Goal: Task Accomplishment & Management: Manage account settings

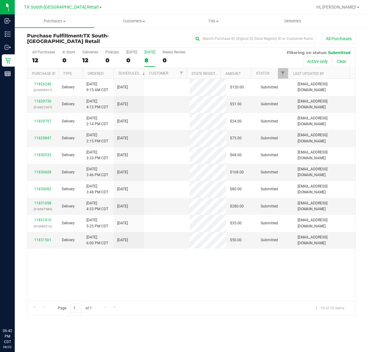
click at [148, 56] on label "[DATE] 8" at bounding box center [149, 58] width 11 height 17
click at [0, 0] on input "[DATE] 8" at bounding box center [0, 0] width 0 height 0
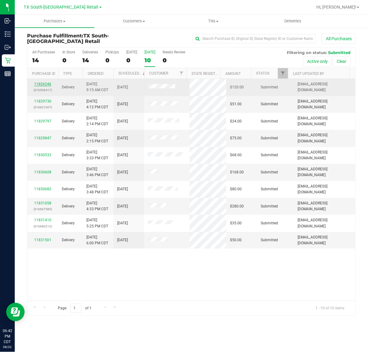
click at [39, 85] on link "11826246" at bounding box center [42, 84] width 17 height 4
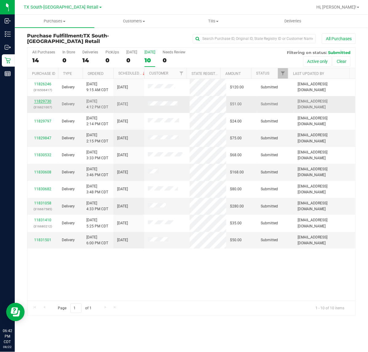
click at [39, 104] on link "11829730" at bounding box center [42, 101] width 17 height 4
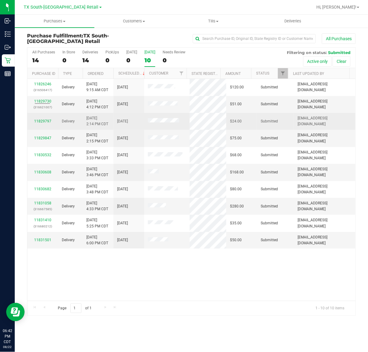
click at [35, 119] on div "11829797" at bounding box center [42, 122] width 23 height 6
drag, startPoint x: 39, startPoint y: 121, endPoint x: 41, endPoint y: 128, distance: 7.2
click at [39, 122] on link "11829797" at bounding box center [42, 121] width 17 height 4
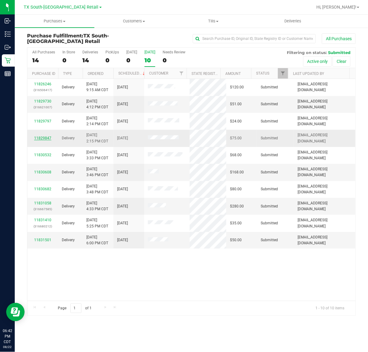
click at [39, 137] on link "11829847" at bounding box center [42, 138] width 17 height 4
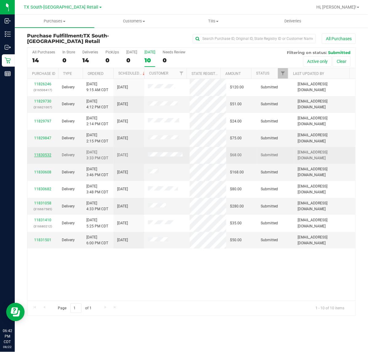
click at [40, 154] on link "11830532" at bounding box center [42, 155] width 17 height 4
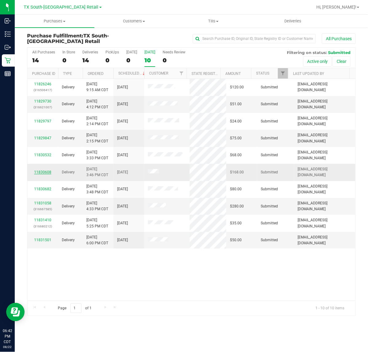
click at [45, 173] on link "11830608" at bounding box center [42, 172] width 17 height 4
click at [47, 189] on link "11830682" at bounding box center [42, 189] width 17 height 4
click at [45, 206] on link "11831058" at bounding box center [42, 203] width 17 height 4
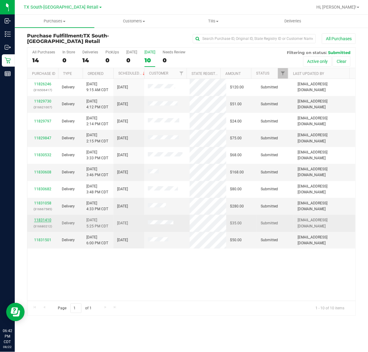
click at [45, 222] on link "11831410" at bounding box center [42, 220] width 17 height 4
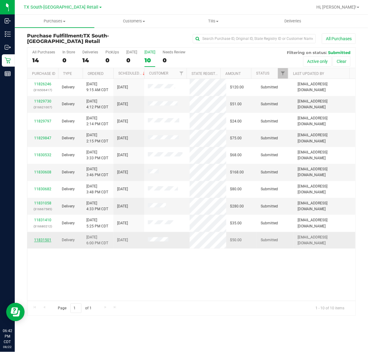
click at [41, 241] on link "11831501" at bounding box center [42, 240] width 17 height 4
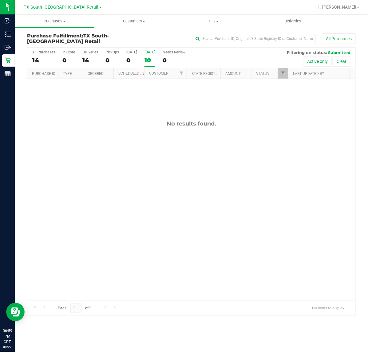
click at [155, 54] on label "Tomorrow 10" at bounding box center [149, 58] width 11 height 17
click at [0, 0] on input "Tomorrow 10" at bounding box center [0, 0] width 0 height 0
click at [65, 5] on span "TX South-[GEOGRAPHIC_DATA] Retail" at bounding box center [61, 8] width 75 height 6
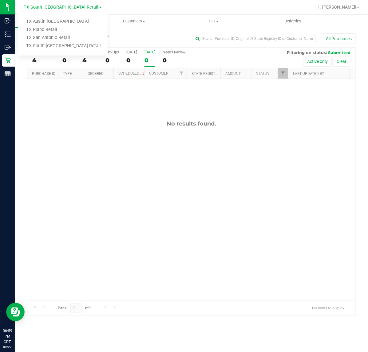
click at [57, 16] on ul "TX Austin DC TX Plano Retail TX San Antonio Retail TX South-Austin Retail" at bounding box center [63, 34] width 90 height 44
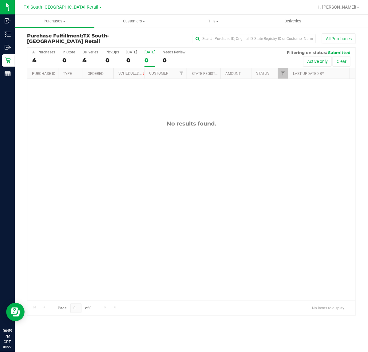
click at [63, 5] on span "TX South-[GEOGRAPHIC_DATA] Retail" at bounding box center [61, 8] width 75 height 6
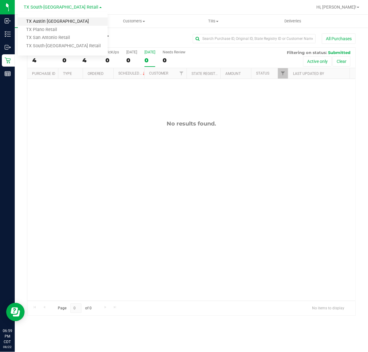
click at [46, 21] on link "TX Austin [GEOGRAPHIC_DATA]" at bounding box center [63, 22] width 90 height 8
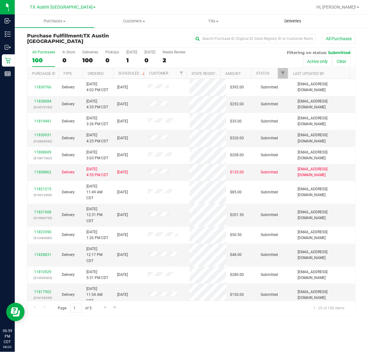
click at [288, 25] on uib-tab-heading "Deliveries" at bounding box center [293, 21] width 79 height 12
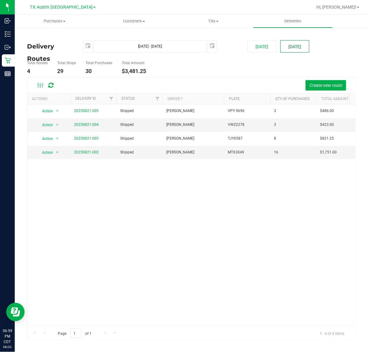
click at [285, 49] on button "Tomorrow" at bounding box center [294, 46] width 29 height 12
type input "Aug 23, 2025 - Aug 23, 2025"
type input "2025-08-23"
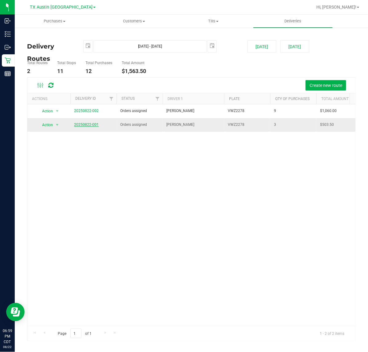
click at [88, 123] on link "20250822-001" at bounding box center [86, 125] width 25 height 4
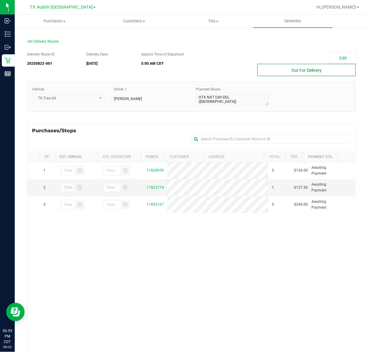
click at [291, 65] on button "Out For Delivery" at bounding box center [306, 70] width 98 height 12
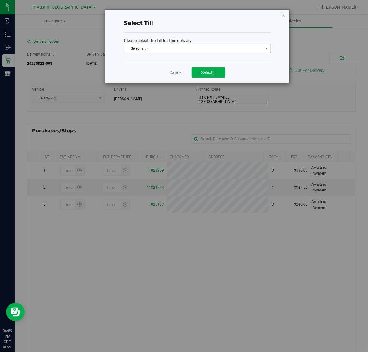
click at [252, 47] on span "Select a till" at bounding box center [193, 48] width 139 height 9
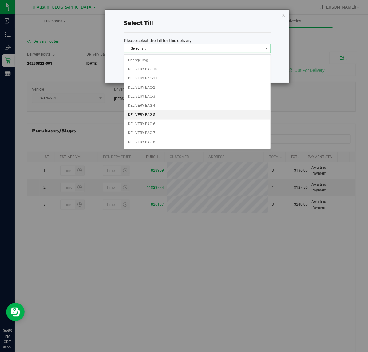
click at [182, 116] on li "DELIVERY BAG-5" at bounding box center [197, 115] width 146 height 9
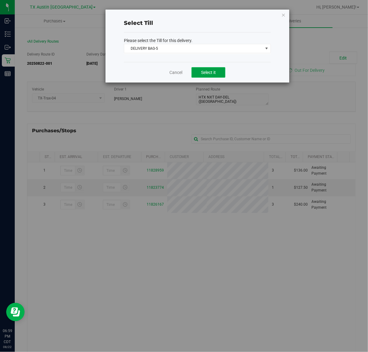
click at [208, 73] on span "Select it" at bounding box center [208, 72] width 15 height 5
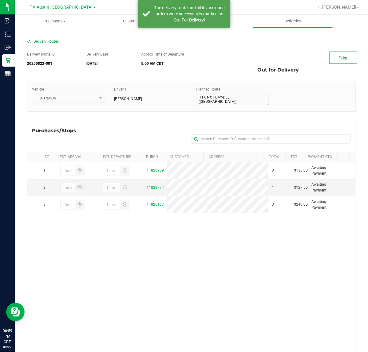
click at [332, 57] on link "Print" at bounding box center [343, 58] width 28 height 12
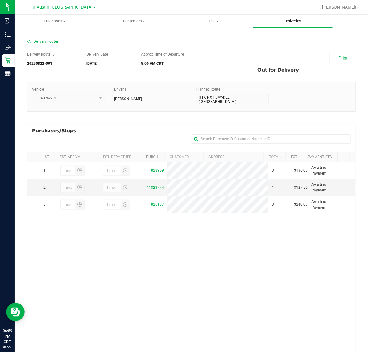
click at [284, 26] on uib-tab-heading "Deliveries" at bounding box center [293, 21] width 80 height 13
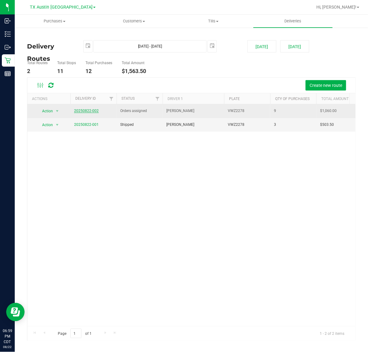
click at [96, 112] on link "20250822-002" at bounding box center [86, 111] width 25 height 4
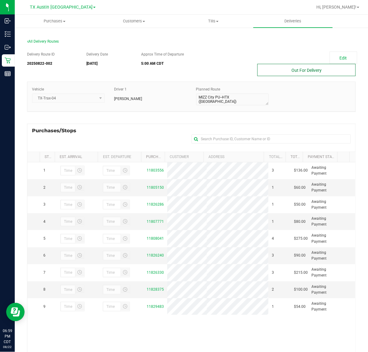
click at [306, 68] on button "Out For Delivery" at bounding box center [306, 70] width 98 height 12
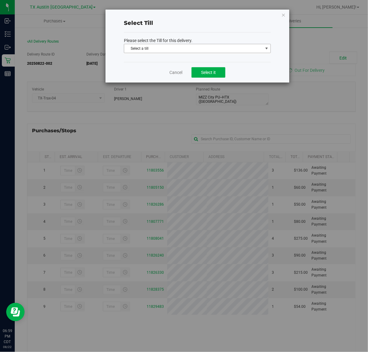
click at [269, 48] on span "select" at bounding box center [266, 48] width 5 height 5
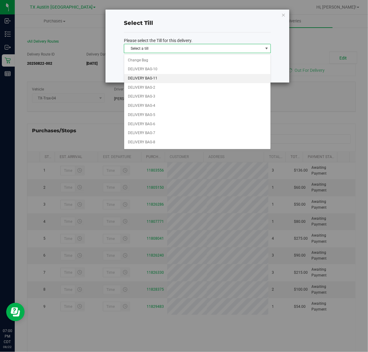
click at [208, 80] on li "DELIVERY BAG-11" at bounding box center [197, 78] width 146 height 9
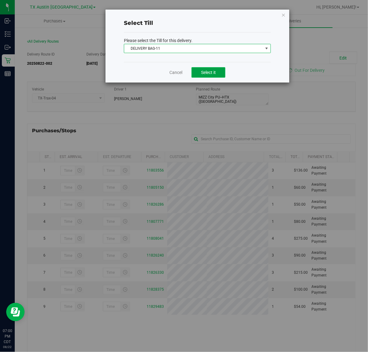
click at [218, 71] on button "Select it" at bounding box center [208, 72] width 34 height 10
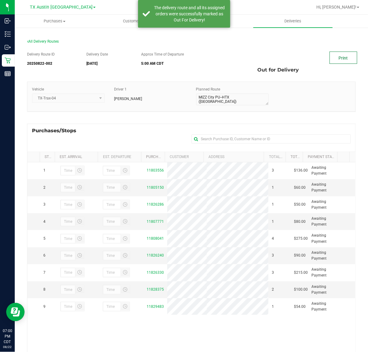
click at [329, 62] on link "Print" at bounding box center [343, 58] width 28 height 12
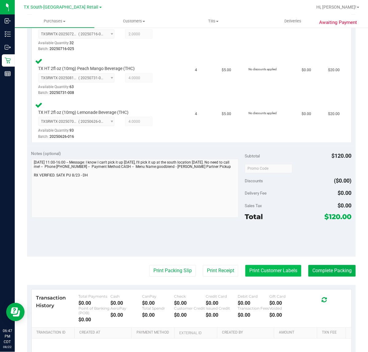
scroll to position [242, 0]
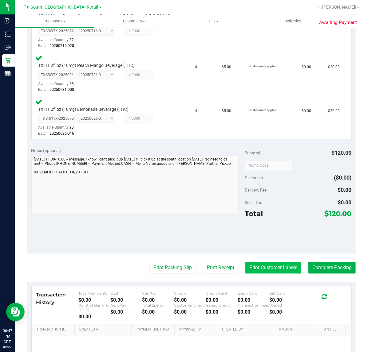
click at [269, 269] on button "Print Customer Labels" at bounding box center [273, 268] width 56 height 12
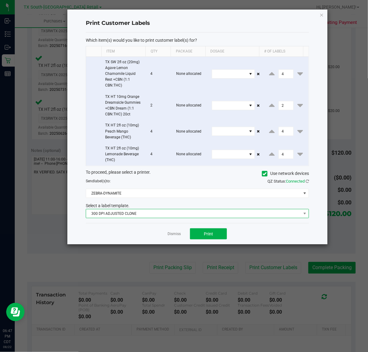
click at [200, 211] on span "300 DPI ADJUSTED CLONE" at bounding box center [193, 214] width 215 height 9
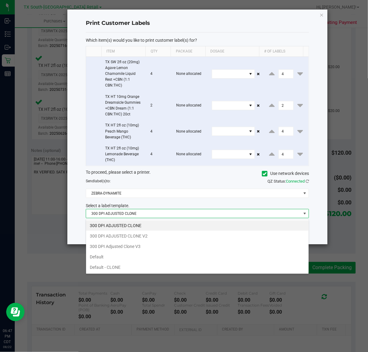
scroll to position [10, 223]
click at [174, 243] on li "300 DPI Adjusted Clone V3" at bounding box center [197, 247] width 222 height 10
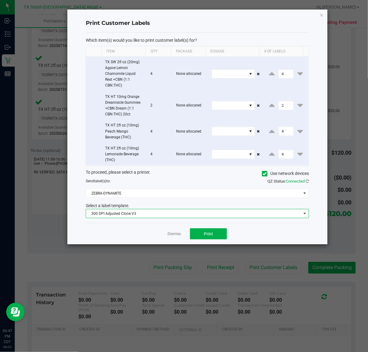
click at [194, 228] on div "Dismiss Print" at bounding box center [197, 233] width 223 height 21
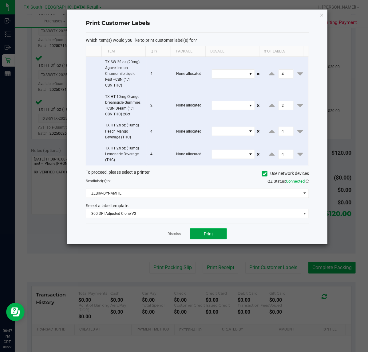
click at [193, 235] on button "Print" at bounding box center [208, 234] width 37 height 11
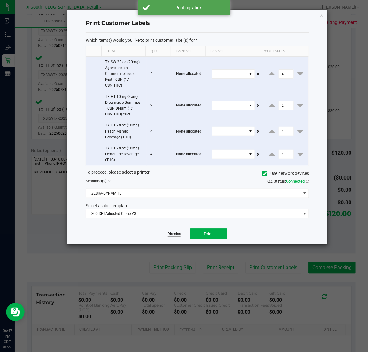
click at [178, 236] on link "Dismiss" at bounding box center [173, 234] width 13 height 5
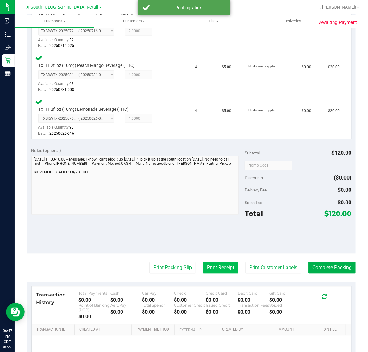
click at [212, 271] on button "Print Receipt" at bounding box center [220, 268] width 35 height 12
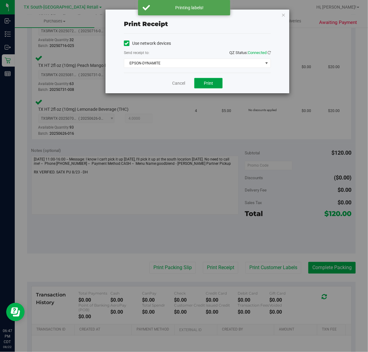
click at [212, 88] on button "Print" at bounding box center [208, 83] width 28 height 10
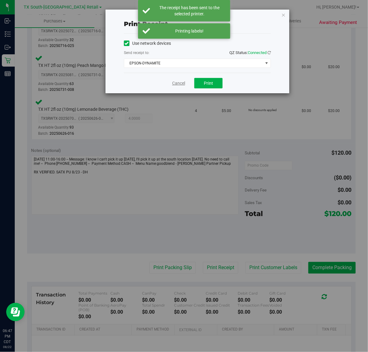
click at [179, 84] on link "Cancel" at bounding box center [178, 83] width 13 height 6
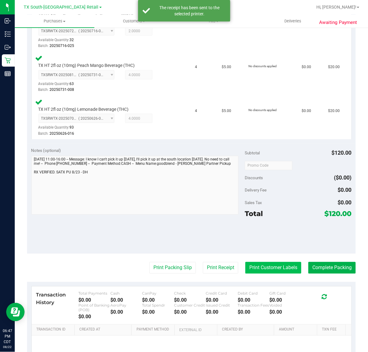
click at [268, 265] on button "Print Customer Labels" at bounding box center [273, 268] width 56 height 12
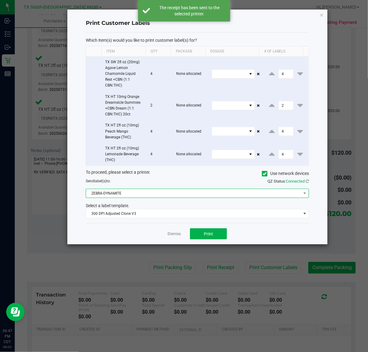
click at [165, 191] on span "ZEBRA-DYNAMITE" at bounding box center [193, 193] width 215 height 9
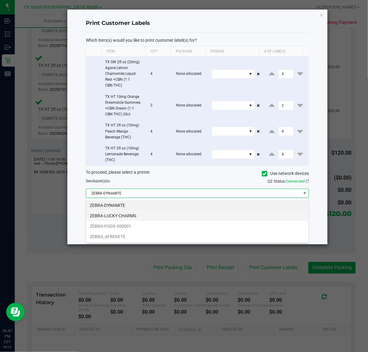
click at [154, 218] on li "ZEBRA-LUCKY-CHARMS" at bounding box center [197, 216] width 222 height 10
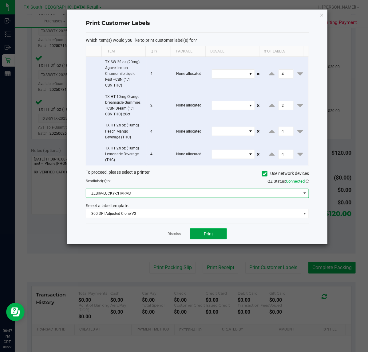
click at [200, 233] on button "Print" at bounding box center [208, 234] width 37 height 11
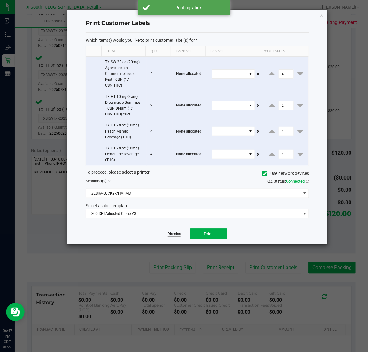
click at [172, 233] on link "Dismiss" at bounding box center [173, 234] width 13 height 5
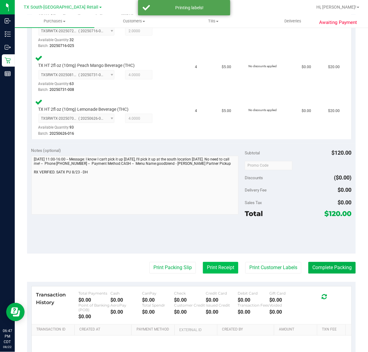
click at [215, 273] on button "Print Receipt" at bounding box center [220, 268] width 35 height 12
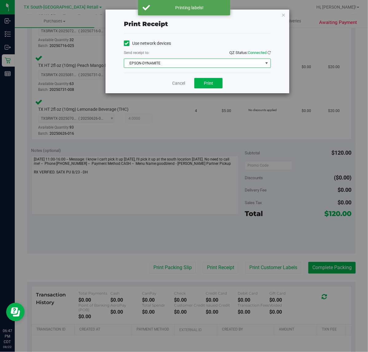
click at [183, 67] on span "EPSON-DYNAMITE" at bounding box center [193, 63] width 139 height 9
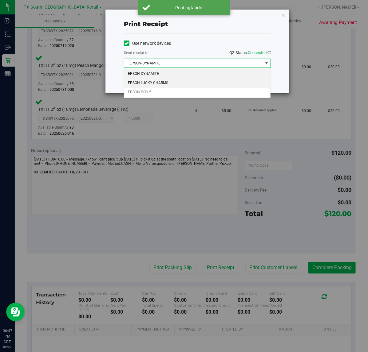
click at [177, 83] on li "EPSON-LUCKY-CHARMS" at bounding box center [197, 83] width 146 height 9
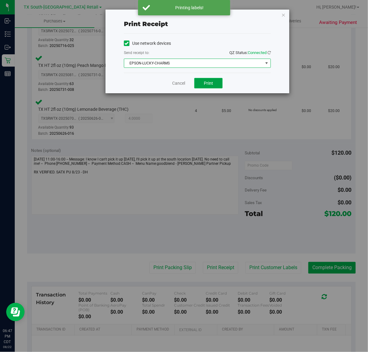
click at [202, 88] on button "Print" at bounding box center [208, 83] width 28 height 10
click at [182, 88] on div "Cancel Print" at bounding box center [197, 83] width 147 height 21
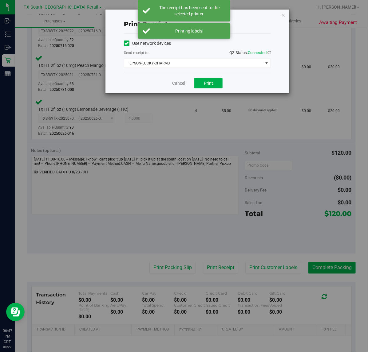
click at [176, 84] on link "Cancel" at bounding box center [178, 83] width 13 height 6
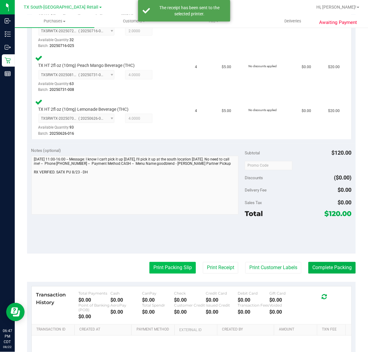
click at [162, 267] on button "Print Packing Slip" at bounding box center [172, 268] width 46 height 12
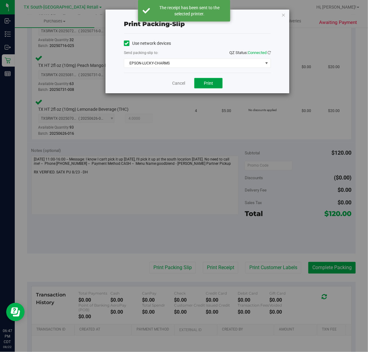
click at [207, 85] on span "Print" at bounding box center [208, 83] width 9 height 5
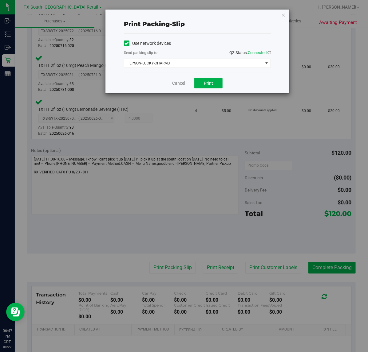
click at [185, 82] on link "Cancel" at bounding box center [178, 83] width 13 height 6
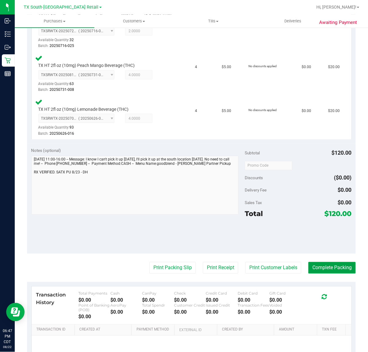
click at [322, 266] on button "Complete Packing" at bounding box center [331, 268] width 47 height 12
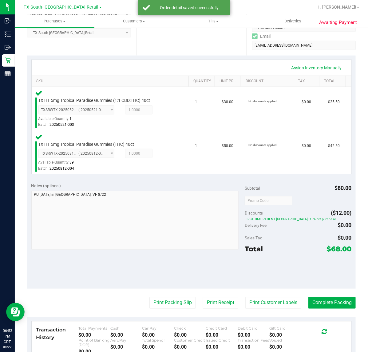
scroll to position [120, 0]
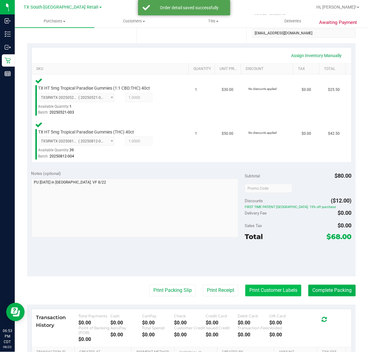
click at [279, 286] on button "Print Customer Labels" at bounding box center [273, 291] width 56 height 12
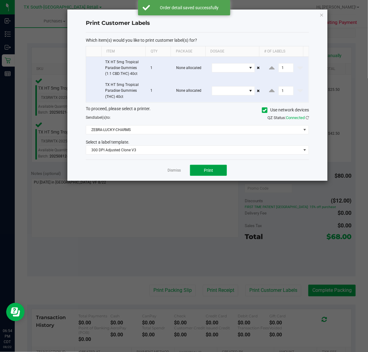
click at [209, 171] on span "Print" at bounding box center [208, 170] width 9 height 5
click at [171, 171] on link "Dismiss" at bounding box center [173, 170] width 13 height 5
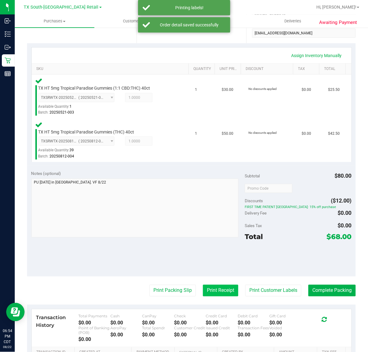
click at [216, 289] on button "Print Receipt" at bounding box center [220, 291] width 35 height 12
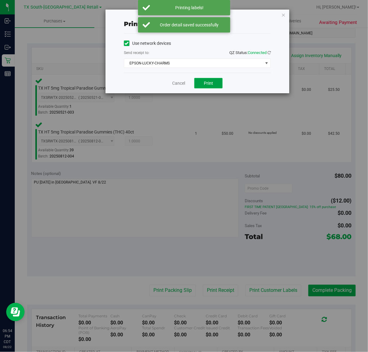
click at [214, 84] on button "Print" at bounding box center [208, 83] width 28 height 10
click at [175, 84] on link "Cancel" at bounding box center [176, 83] width 13 height 6
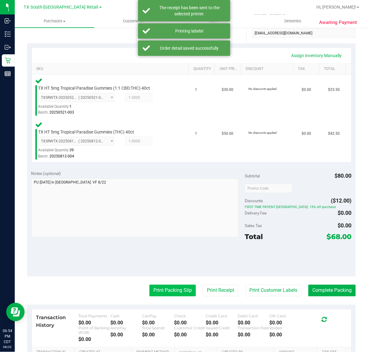
click at [171, 289] on button "Print Packing Slip" at bounding box center [172, 291] width 46 height 12
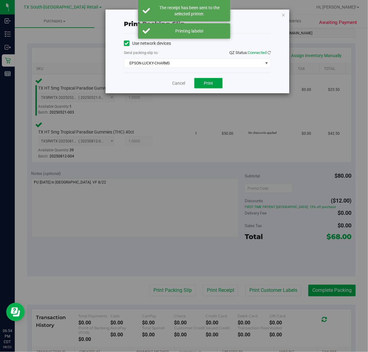
click at [221, 82] on button "Print" at bounding box center [208, 83] width 28 height 10
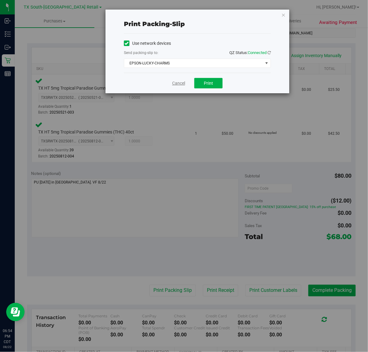
click at [174, 84] on link "Cancel" at bounding box center [178, 83] width 13 height 6
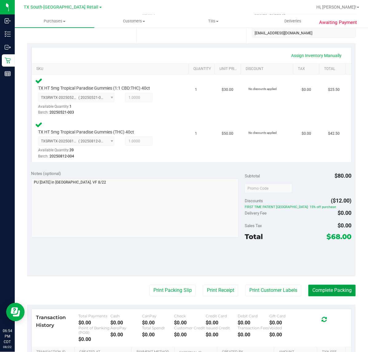
click at [312, 289] on button "Complete Packing" at bounding box center [331, 291] width 47 height 12
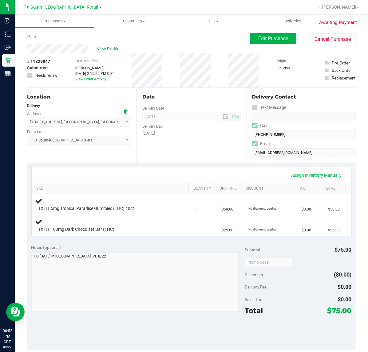
click at [285, 294] on div "Sales Tax $0.00" at bounding box center [298, 299] width 107 height 11
click at [289, 302] on div "Sales Tax $0.00" at bounding box center [298, 299] width 107 height 11
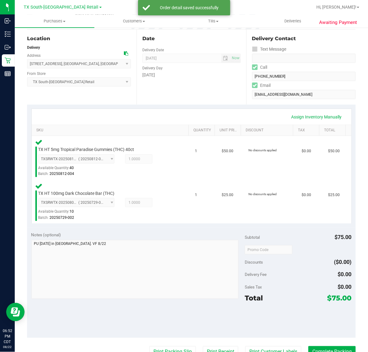
scroll to position [117, 0]
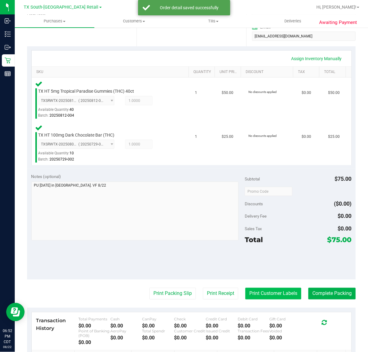
click at [271, 296] on button "Print Customer Labels" at bounding box center [273, 294] width 56 height 12
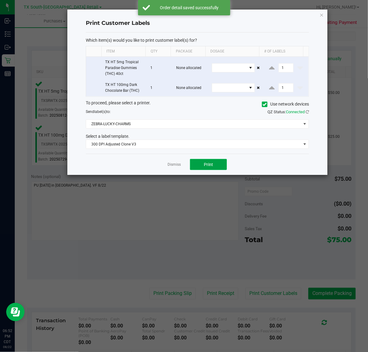
click at [212, 167] on span "Print" at bounding box center [208, 164] width 9 height 5
click at [175, 165] on link "Dismiss" at bounding box center [173, 164] width 13 height 5
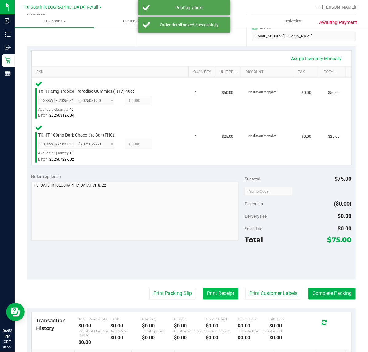
click at [221, 295] on button "Print Receipt" at bounding box center [220, 294] width 35 height 12
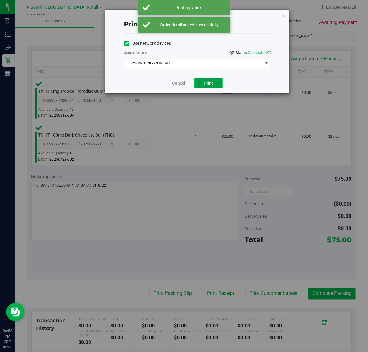
click at [217, 87] on button "Print" at bounding box center [208, 83] width 28 height 10
click at [181, 83] on link "Cancel" at bounding box center [178, 83] width 13 height 6
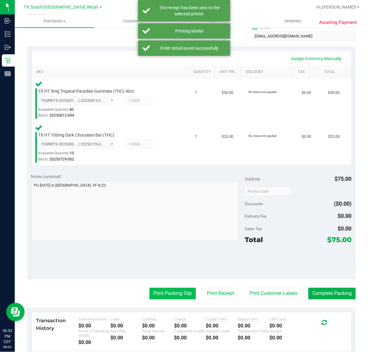
click at [165, 294] on button "Print Packing Slip" at bounding box center [172, 294] width 46 height 12
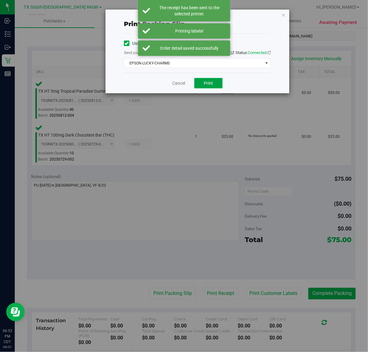
click at [218, 87] on button "Print" at bounding box center [208, 83] width 28 height 10
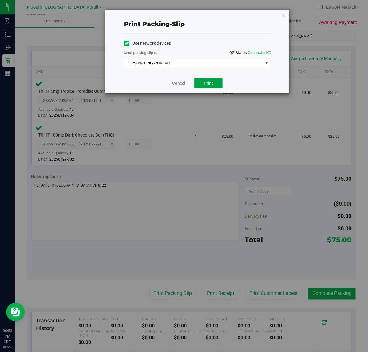
click at [204, 86] on span "Print" at bounding box center [208, 83] width 9 height 5
click at [174, 83] on link "Cancel" at bounding box center [178, 83] width 13 height 6
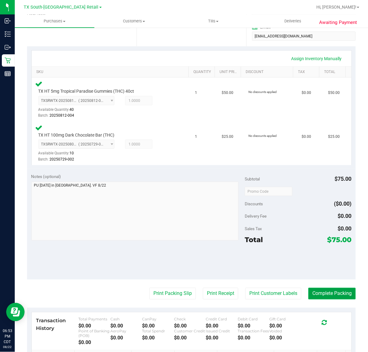
click at [328, 292] on button "Complete Packing" at bounding box center [331, 294] width 47 height 12
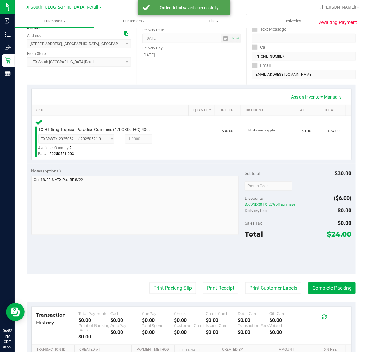
scroll to position [77, 0]
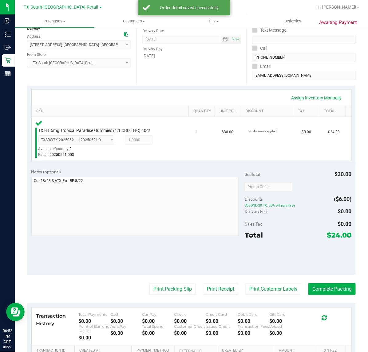
click at [267, 309] on div "Transaction History Total Payments $0.00 Cash $0.00 CanPay $0.00 Check $0.00 Cr…" at bounding box center [192, 327] width 320 height 38
click at [266, 284] on button "Print Customer Labels" at bounding box center [273, 290] width 56 height 12
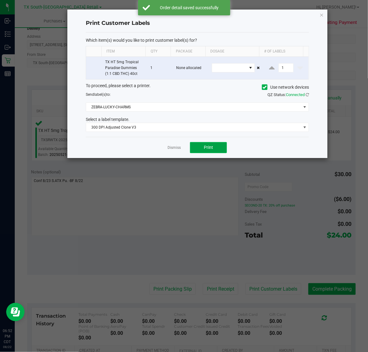
click at [206, 148] on span "Print" at bounding box center [208, 147] width 9 height 5
click at [170, 150] on link "Dismiss" at bounding box center [173, 147] width 13 height 5
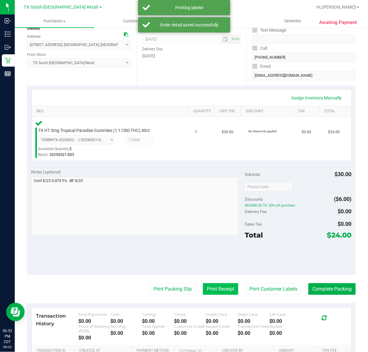
click at [207, 290] on button "Print Receipt" at bounding box center [220, 290] width 35 height 12
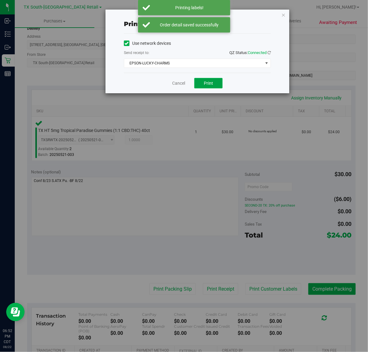
click at [197, 82] on button "Print" at bounding box center [208, 83] width 28 height 10
click at [172, 85] on link "Cancel" at bounding box center [178, 83] width 13 height 6
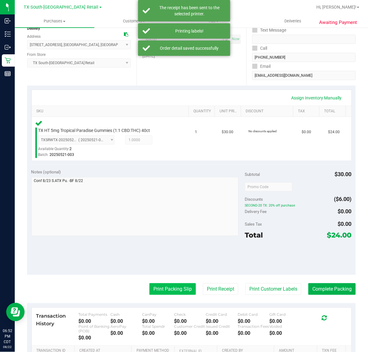
click at [165, 289] on button "Print Packing Slip" at bounding box center [172, 290] width 46 height 12
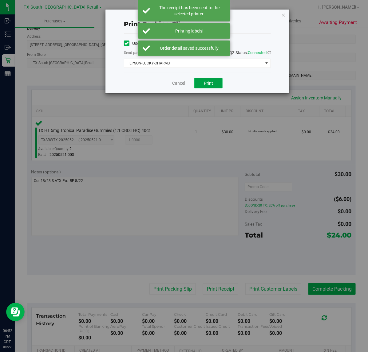
click at [214, 87] on button "Print" at bounding box center [208, 83] width 28 height 10
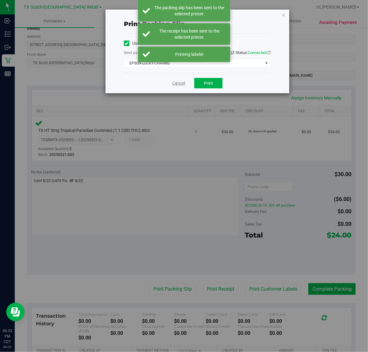
click at [175, 83] on link "Cancel" at bounding box center [178, 83] width 13 height 6
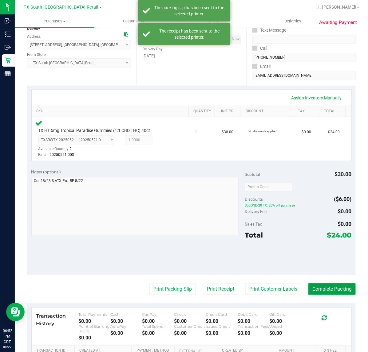
click at [340, 289] on button "Complete Packing" at bounding box center [331, 290] width 47 height 12
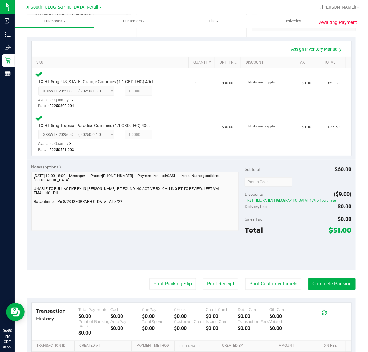
scroll to position [154, 0]
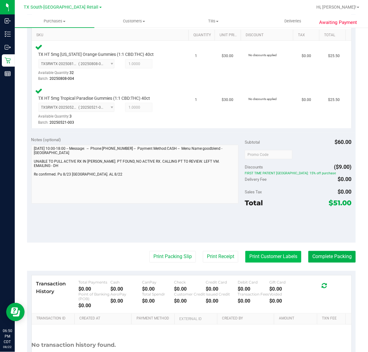
click at [264, 254] on button "Print Customer Labels" at bounding box center [273, 257] width 56 height 12
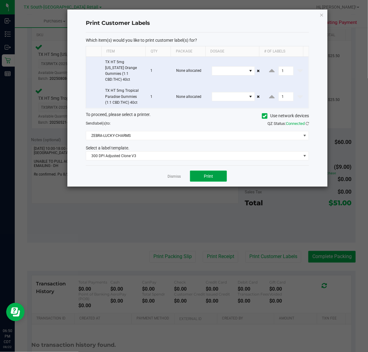
click at [205, 174] on span "Print" at bounding box center [208, 176] width 9 height 5
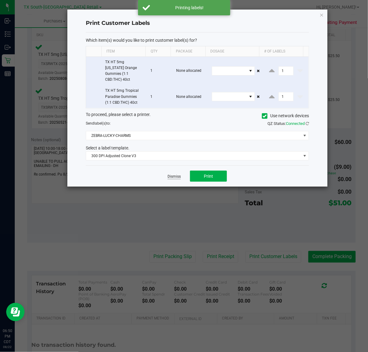
click at [172, 174] on link "Dismiss" at bounding box center [173, 176] width 13 height 5
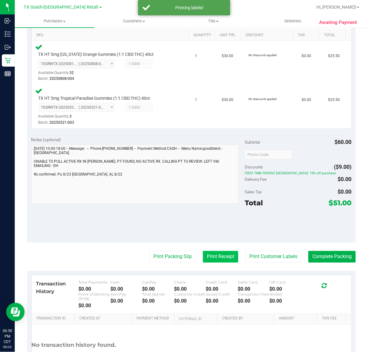
click at [222, 261] on button "Print Receipt" at bounding box center [220, 257] width 35 height 12
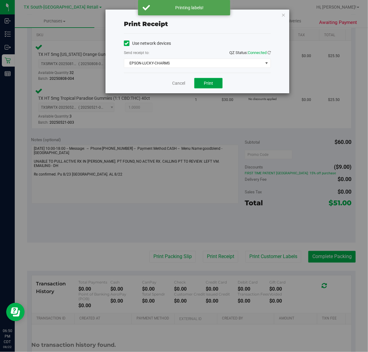
click at [201, 86] on button "Print" at bounding box center [208, 83] width 28 height 10
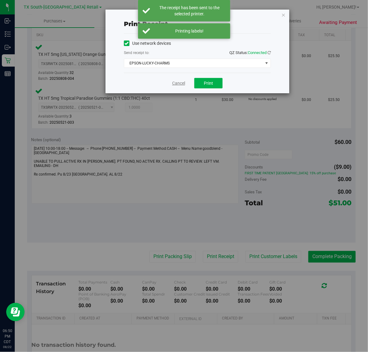
click at [178, 85] on link "Cancel" at bounding box center [178, 83] width 13 height 6
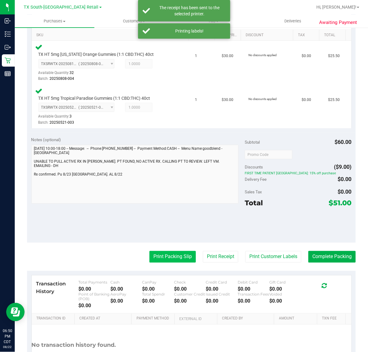
click at [175, 255] on button "Print Packing Slip" at bounding box center [172, 257] width 46 height 12
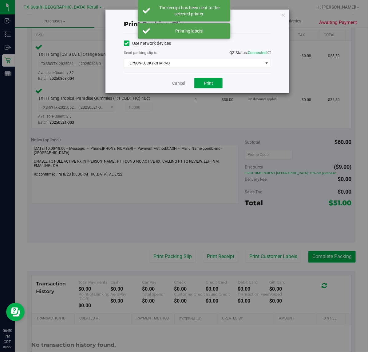
click at [210, 87] on button "Print" at bounding box center [208, 83] width 28 height 10
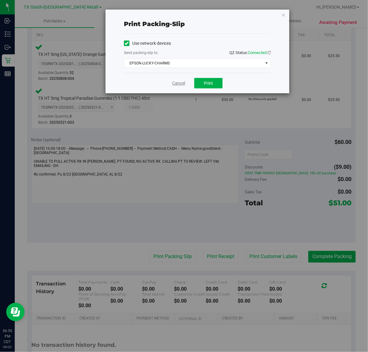
click at [177, 81] on link "Cancel" at bounding box center [178, 83] width 13 height 6
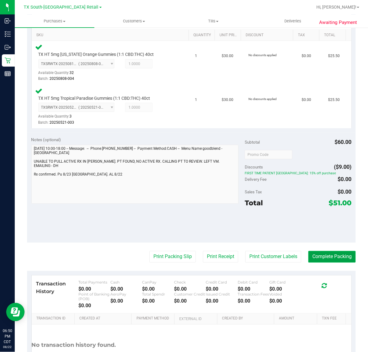
click at [340, 257] on button "Complete Packing" at bounding box center [331, 257] width 47 height 12
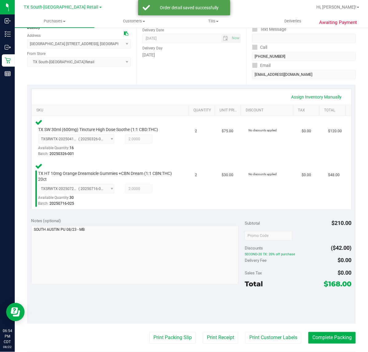
scroll to position [135, 0]
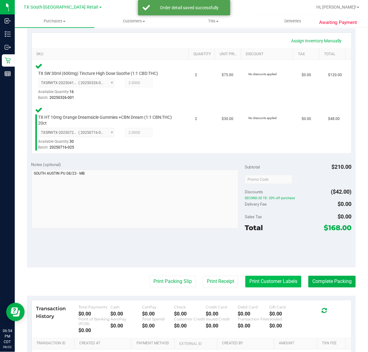
click at [260, 282] on button "Print Customer Labels" at bounding box center [273, 282] width 56 height 12
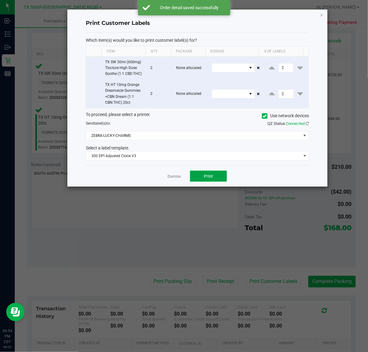
click at [207, 179] on span "Print" at bounding box center [208, 176] width 9 height 5
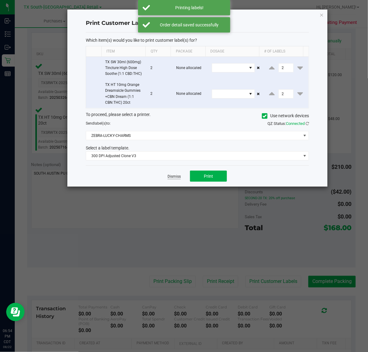
click at [169, 177] on link "Dismiss" at bounding box center [173, 176] width 13 height 5
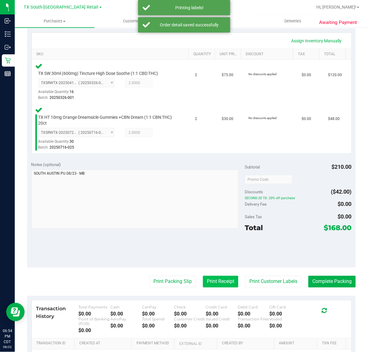
click at [220, 286] on button "Print Receipt" at bounding box center [220, 282] width 35 height 12
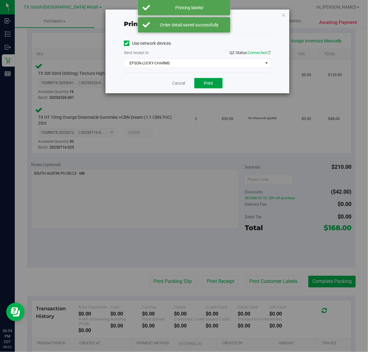
click at [209, 84] on span "Print" at bounding box center [208, 83] width 9 height 5
click at [177, 83] on link "Cancel" at bounding box center [178, 83] width 13 height 6
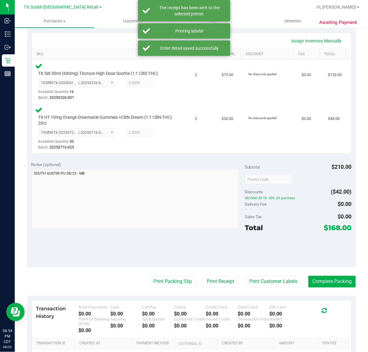
click at [174, 294] on purchase-details "Back Edit Purchase Cancel Purchase View Profile # 11830608 Submitted Needs revi…" at bounding box center [191, 157] width 328 height 517
click at [177, 284] on button "Print Packing Slip" at bounding box center [172, 282] width 46 height 12
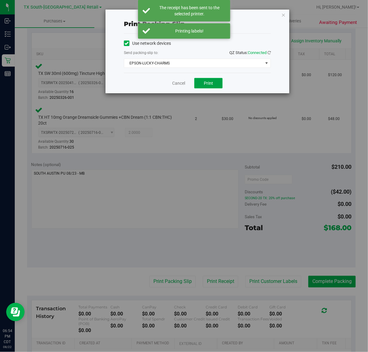
click at [206, 83] on span "Print" at bounding box center [208, 83] width 9 height 5
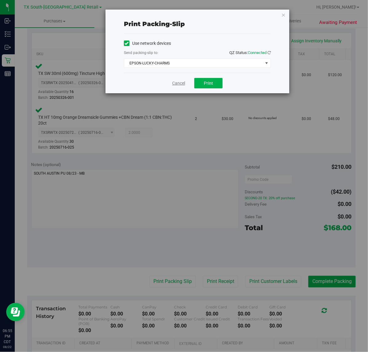
click at [172, 81] on link "Cancel" at bounding box center [178, 83] width 13 height 6
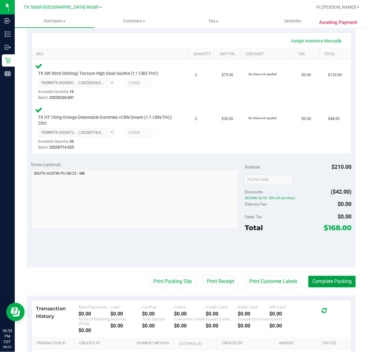
click at [321, 283] on button "Complete Packing" at bounding box center [331, 282] width 47 height 12
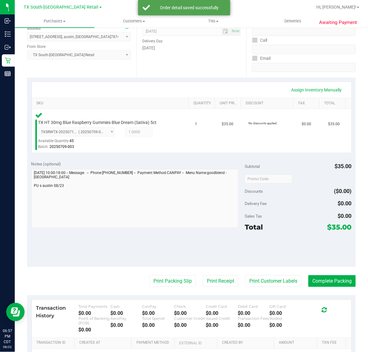
scroll to position [99, 0]
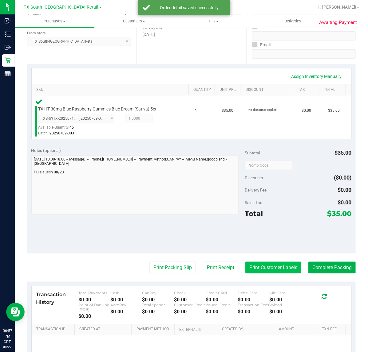
click at [277, 267] on button "Print Customer Labels" at bounding box center [273, 268] width 56 height 12
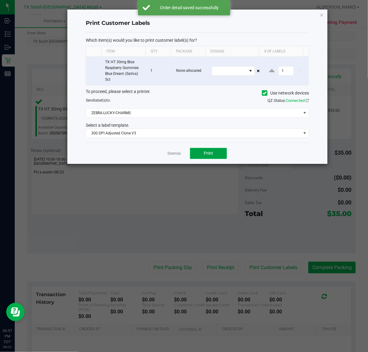
click at [212, 159] on button "Print" at bounding box center [208, 153] width 37 height 11
click at [175, 154] on link "Dismiss" at bounding box center [173, 153] width 13 height 5
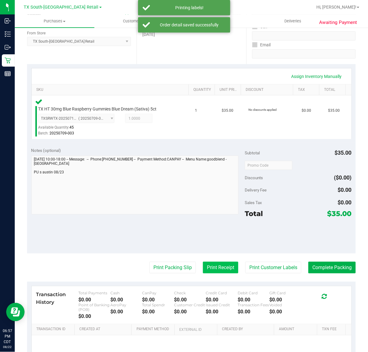
click at [221, 272] on button "Print Receipt" at bounding box center [220, 268] width 35 height 12
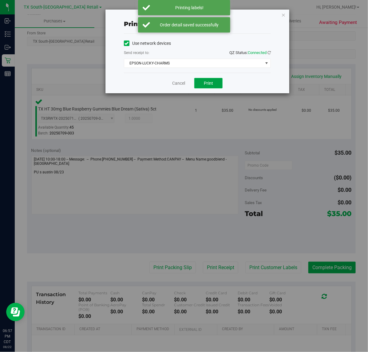
click at [208, 84] on span "Print" at bounding box center [208, 83] width 9 height 5
click at [181, 84] on link "Cancel" at bounding box center [176, 83] width 13 height 6
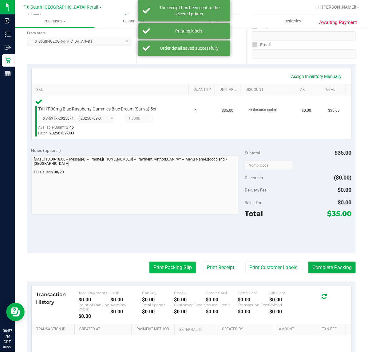
click at [176, 262] on button "Print Packing Slip" at bounding box center [172, 268] width 46 height 12
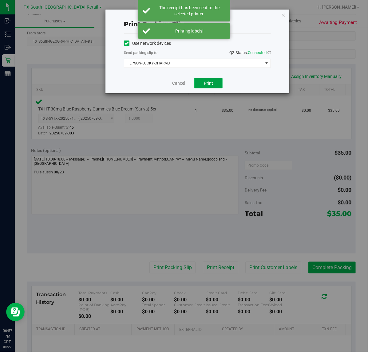
click at [208, 82] on span "Print" at bounding box center [208, 83] width 9 height 5
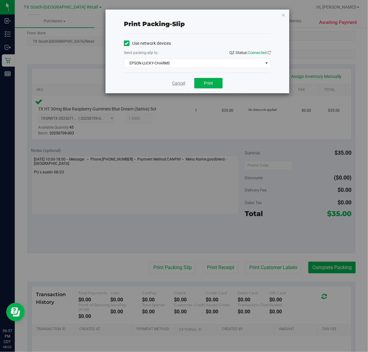
click at [176, 81] on link "Cancel" at bounding box center [178, 83] width 13 height 6
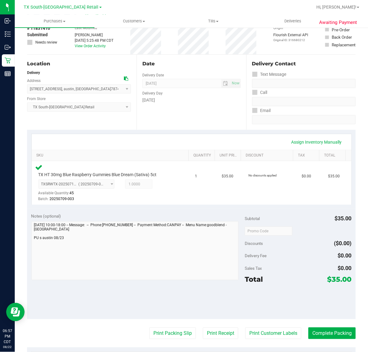
scroll to position [77, 0]
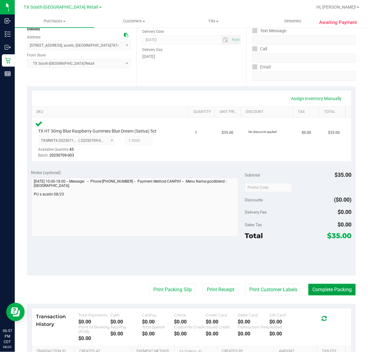
click at [309, 291] on button "Complete Packing" at bounding box center [331, 290] width 47 height 12
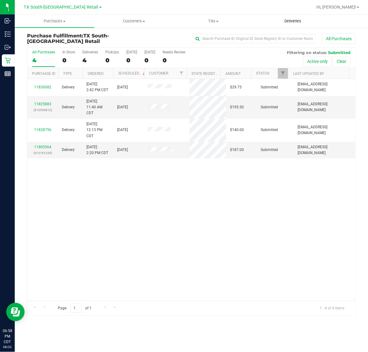
click at [293, 20] on span "Deliveries" at bounding box center [292, 21] width 33 height 6
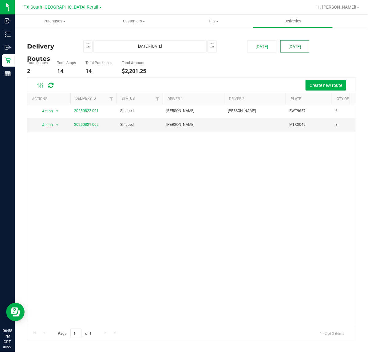
click at [297, 45] on button "Tomorrow" at bounding box center [294, 46] width 29 height 12
type input "Aug 23, 2025 - Aug 23, 2025"
type input "2025-08-23"
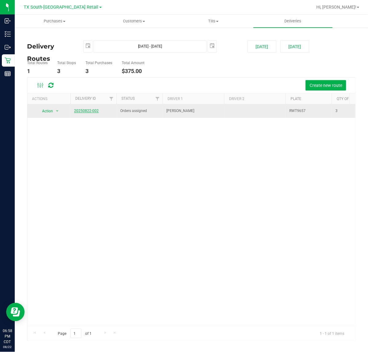
click at [92, 112] on link "20250822-002" at bounding box center [86, 111] width 25 height 4
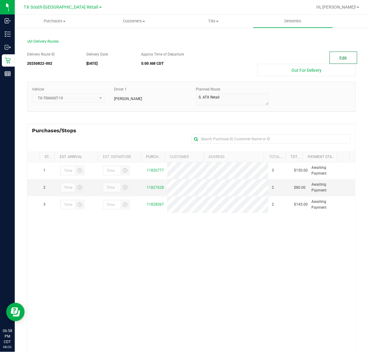
click at [343, 57] on button "Edit" at bounding box center [343, 58] width 28 height 12
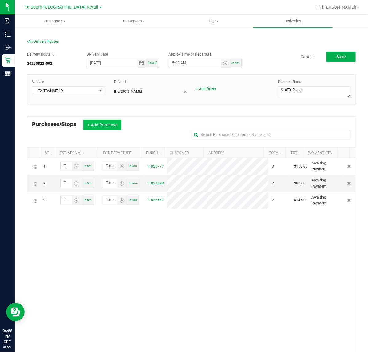
click at [108, 124] on button "+ Add Purchase" at bounding box center [102, 125] width 38 height 10
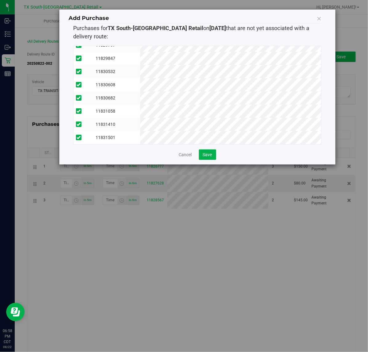
scroll to position [64, 0]
click at [206, 157] on span "Save" at bounding box center [207, 154] width 9 height 5
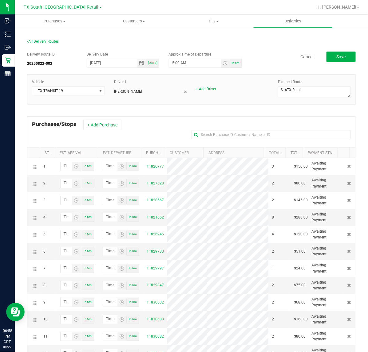
drag, startPoint x: 309, startPoint y: 291, endPoint x: 261, endPoint y: 64, distance: 232.0
click at [261, 64] on div "Delivery Route ID 20250822-002 Delivery Date 08/23/2025 Today Approx Time of De…" at bounding box center [191, 60] width 328 height 17
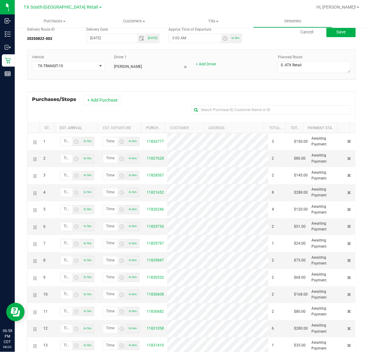
scroll to position [0, 0]
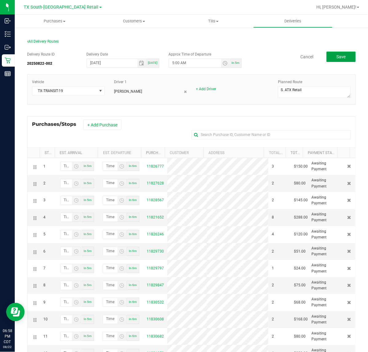
click at [343, 58] on button "Save" at bounding box center [340, 57] width 29 height 10
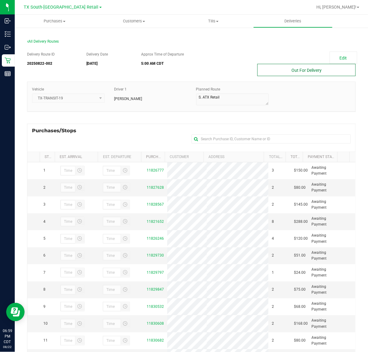
click at [331, 75] on button "Out For Delivery" at bounding box center [306, 70] width 98 height 12
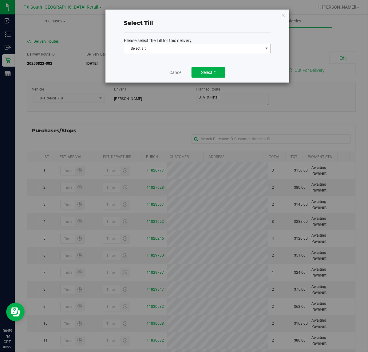
click at [264, 53] on span "Select a till" at bounding box center [197, 48] width 147 height 9
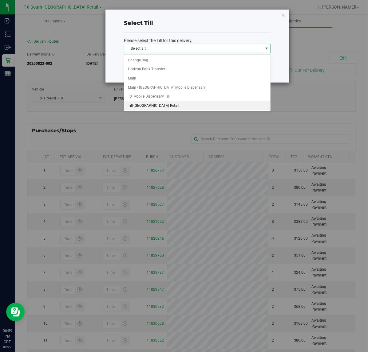
click at [209, 110] on li "Till-South Austin Retail" at bounding box center [197, 105] width 146 height 9
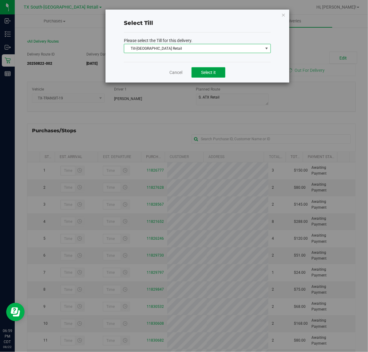
click at [210, 72] on span "Select it" at bounding box center [208, 72] width 15 height 5
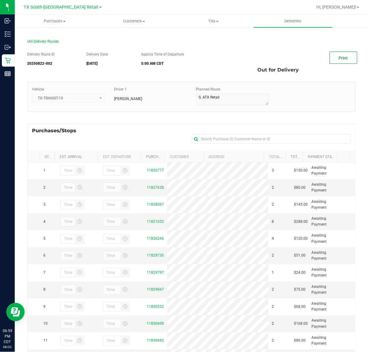
click at [340, 57] on link "Print" at bounding box center [343, 58] width 28 height 12
click at [280, 14] on nav "TX South-Austin Retail Hi, Lindsey!" at bounding box center [191, 7] width 353 height 15
click at [280, 18] on uib-tab-heading "Deliveries" at bounding box center [293, 21] width 79 height 12
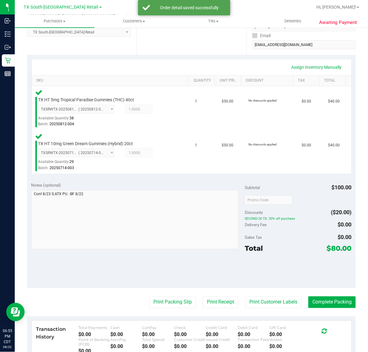
scroll to position [127, 0]
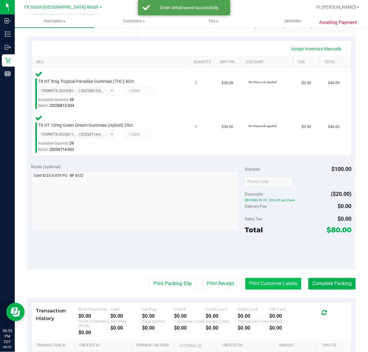
click at [268, 283] on button "Print Customer Labels" at bounding box center [273, 284] width 56 height 12
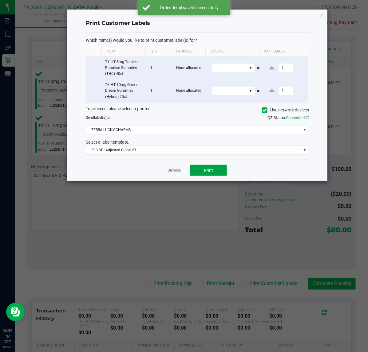
click at [210, 170] on span "Print" at bounding box center [208, 170] width 9 height 5
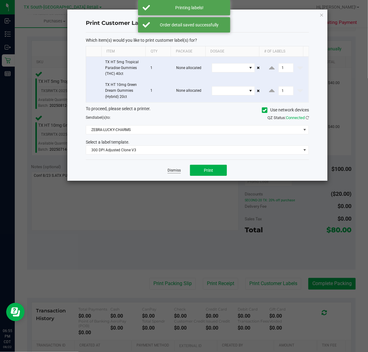
click at [168, 171] on link "Dismiss" at bounding box center [173, 170] width 13 height 5
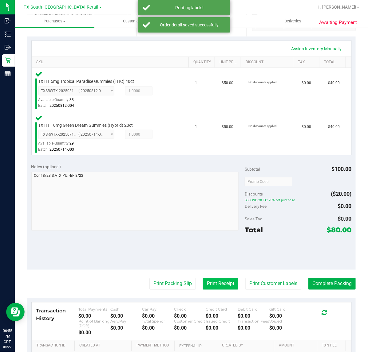
click at [220, 284] on button "Print Receipt" at bounding box center [220, 284] width 35 height 12
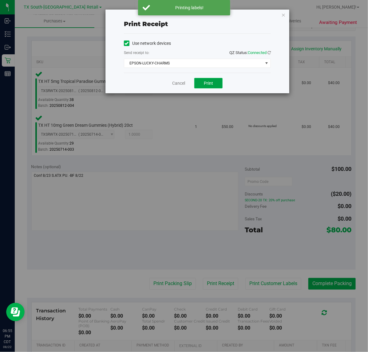
click at [219, 85] on button "Print" at bounding box center [208, 83] width 28 height 10
click at [174, 86] on link "Cancel" at bounding box center [176, 83] width 13 height 6
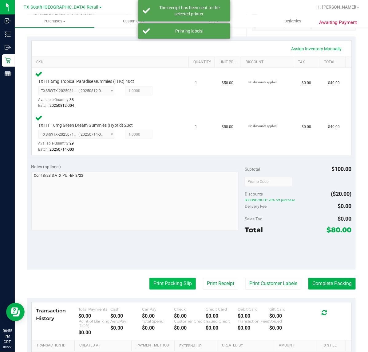
click at [162, 283] on button "Print Packing Slip" at bounding box center [172, 284] width 46 height 12
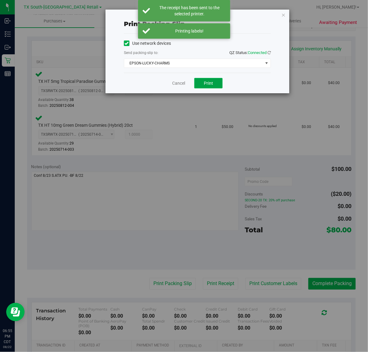
click at [208, 81] on span "Print" at bounding box center [208, 83] width 9 height 5
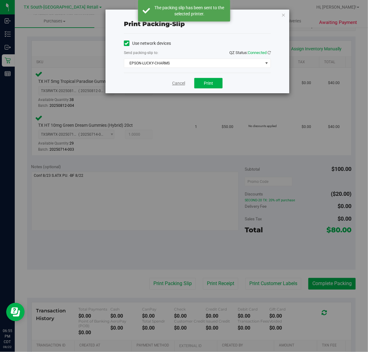
click at [176, 84] on link "Cancel" at bounding box center [178, 83] width 13 height 6
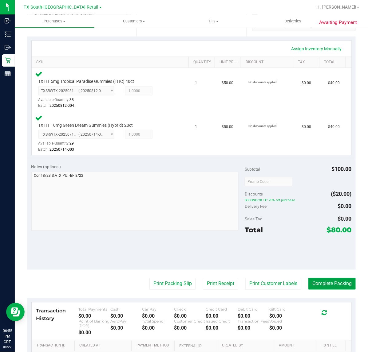
click at [315, 278] on button "Complete Packing" at bounding box center [331, 284] width 47 height 12
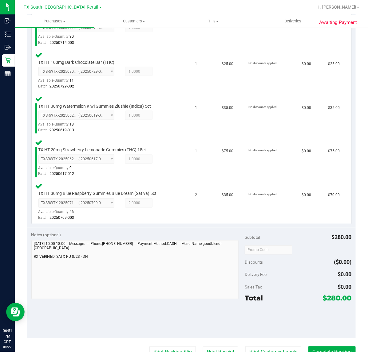
scroll to position [248, 0]
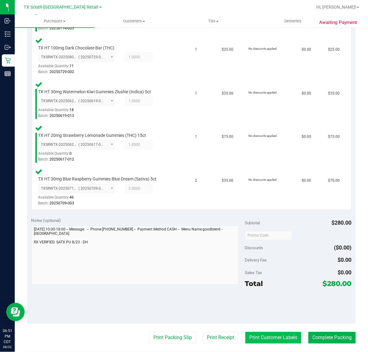
click at [261, 337] on button "Print Customer Labels" at bounding box center [273, 338] width 56 height 12
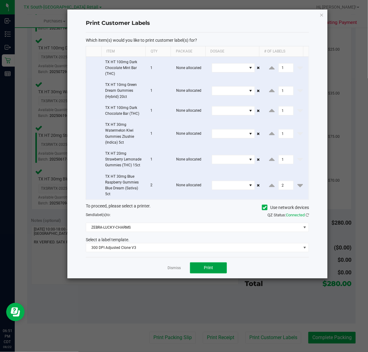
click at [209, 273] on button "Print" at bounding box center [208, 268] width 37 height 11
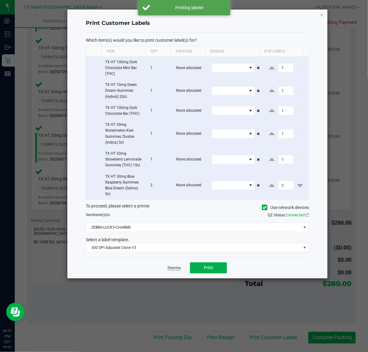
click at [179, 271] on link "Dismiss" at bounding box center [173, 268] width 13 height 5
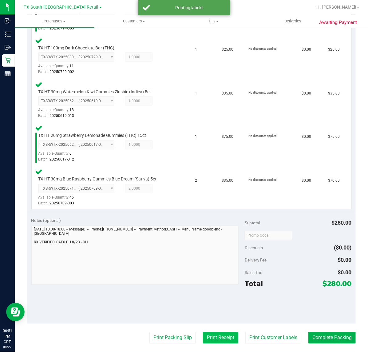
click at [210, 336] on button "Print Receipt" at bounding box center [220, 338] width 35 height 12
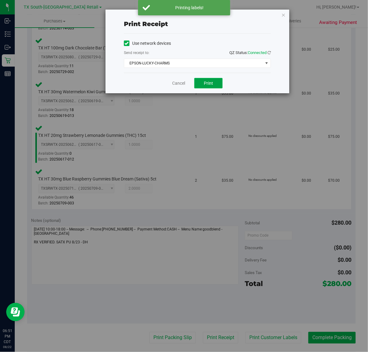
click at [208, 83] on span "Print" at bounding box center [208, 83] width 9 height 5
click at [172, 86] on link "Cancel" at bounding box center [176, 83] width 13 height 6
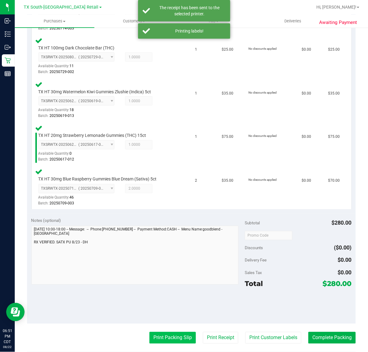
click at [165, 337] on button "Print Packing Slip" at bounding box center [172, 338] width 46 height 12
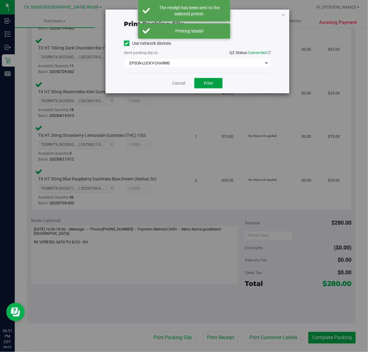
click at [211, 86] on span "Print" at bounding box center [208, 83] width 9 height 5
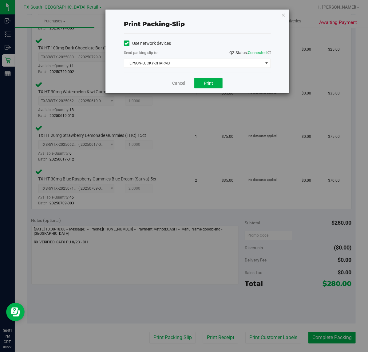
click at [178, 85] on link "Cancel" at bounding box center [178, 83] width 13 height 6
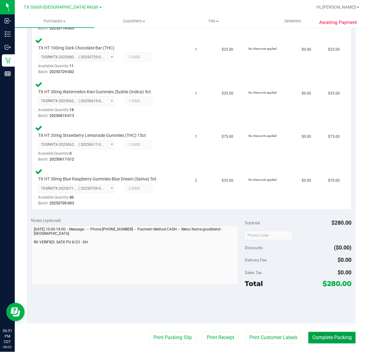
click at [332, 342] on button "Complete Packing" at bounding box center [331, 338] width 47 height 12
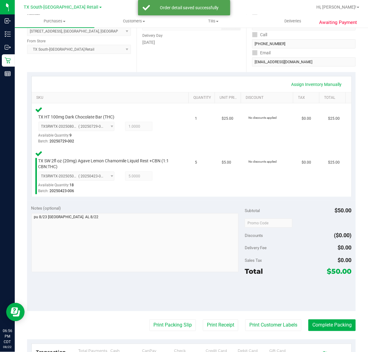
scroll to position [111, 0]
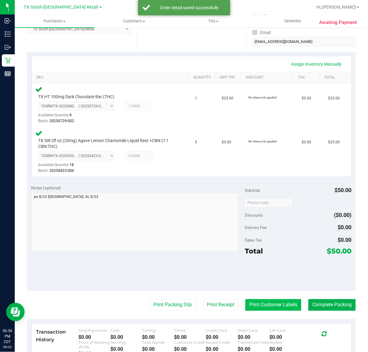
click at [273, 303] on button "Print Customer Labels" at bounding box center [273, 306] width 56 height 12
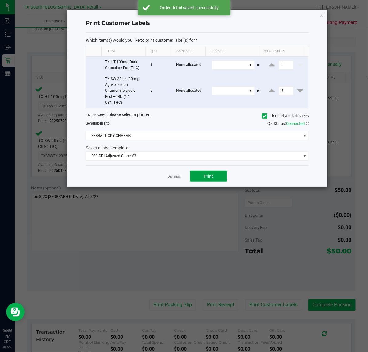
click at [208, 180] on button "Print" at bounding box center [208, 176] width 37 height 11
click at [172, 177] on div at bounding box center [197, 98] width 260 height 177
click at [223, 303] on ngb-modal-window "Print Customer Labels Which item(s) would you like to print customer label(s) f…" at bounding box center [186, 176] width 372 height 352
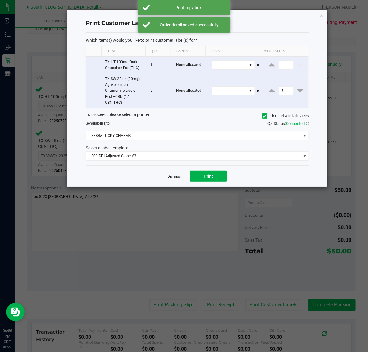
click at [170, 177] on link "Dismiss" at bounding box center [173, 176] width 13 height 5
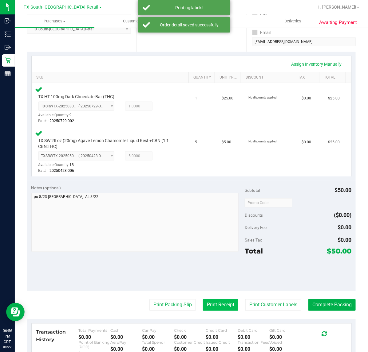
click at [223, 302] on button "Print Receipt" at bounding box center [220, 306] width 35 height 12
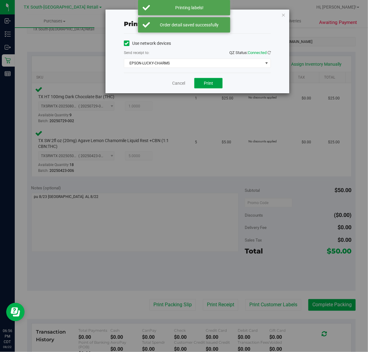
click at [211, 84] on span "Print" at bounding box center [208, 83] width 9 height 5
click at [175, 81] on link "Cancel" at bounding box center [176, 83] width 13 height 6
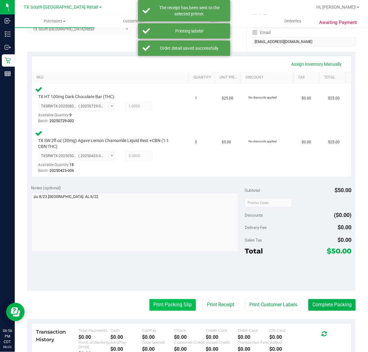
click at [165, 307] on button "Print Packing Slip" at bounding box center [172, 306] width 46 height 12
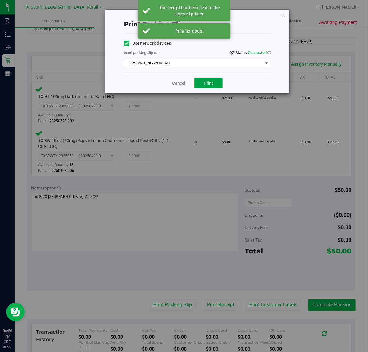
click at [211, 85] on span "Print" at bounding box center [208, 83] width 9 height 5
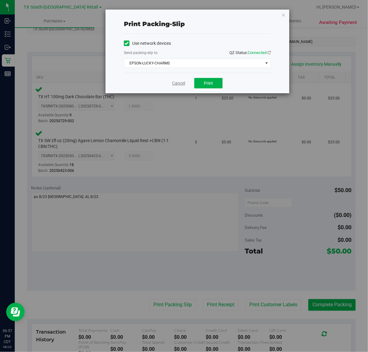
click at [178, 83] on link "Cancel" at bounding box center [178, 83] width 13 height 6
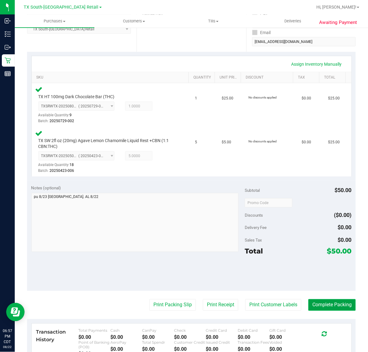
click at [326, 305] on button "Complete Packing" at bounding box center [331, 306] width 47 height 12
